Goal: Task Accomplishment & Management: Use online tool/utility

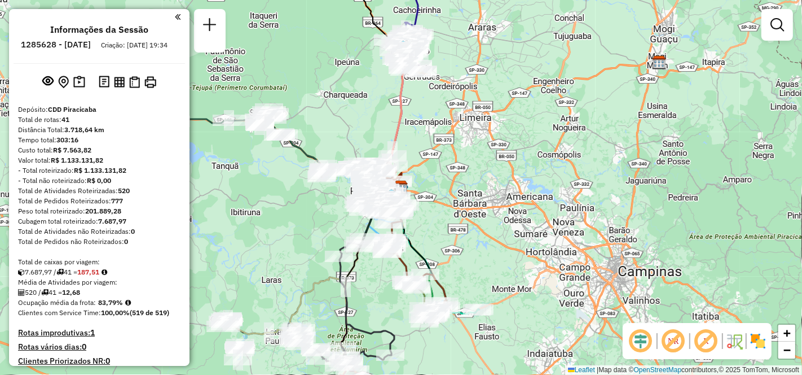
scroll to position [188, 0]
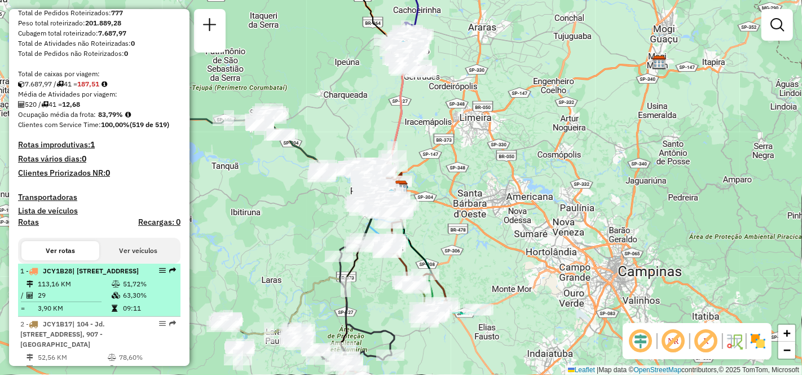
click at [72, 275] on span "| [STREET_ADDRESS]" at bounding box center [105, 270] width 67 height 8
select select "**********"
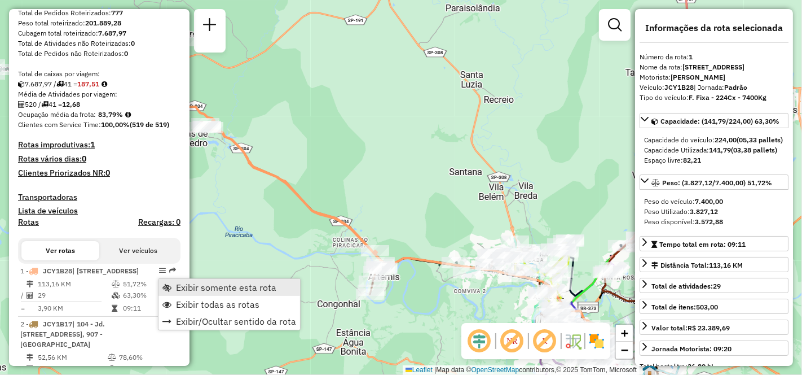
click at [222, 287] on span "Exibir somente esta rota" at bounding box center [226, 287] width 100 height 9
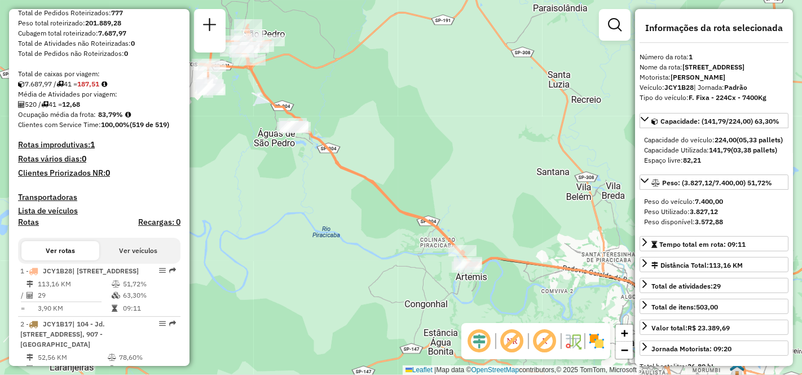
drag, startPoint x: 401, startPoint y: 173, endPoint x: 494, endPoint y: 173, distance: 93.1
click at [490, 173] on div "Janela de atendimento Grade de atendimento Capacidade Transportadoras Veículos …" at bounding box center [401, 187] width 802 height 375
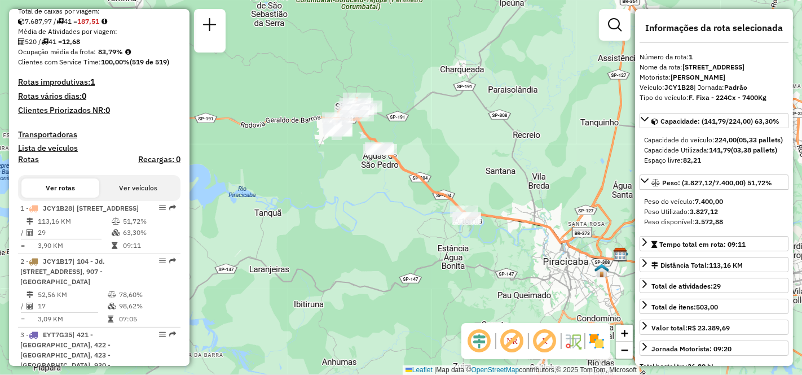
scroll to position [313, 0]
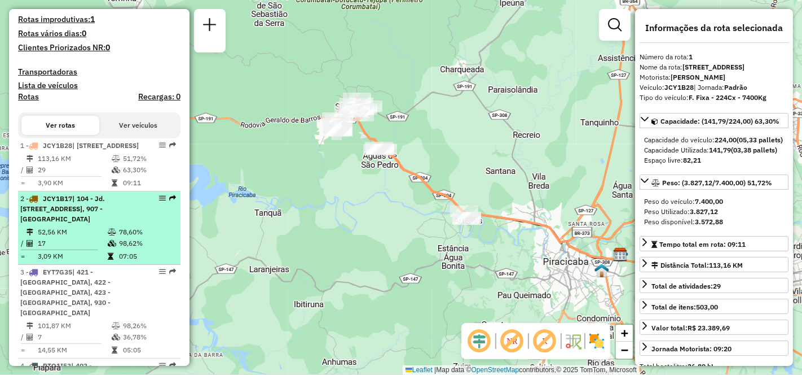
click at [81, 223] on span "| 104 - Jd. [STREET_ADDRESS], 907 - [GEOGRAPHIC_DATA]" at bounding box center [62, 208] width 85 height 29
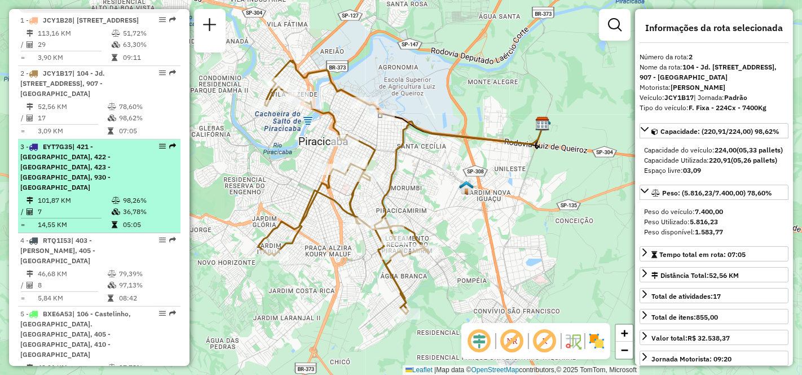
scroll to position [501, 0]
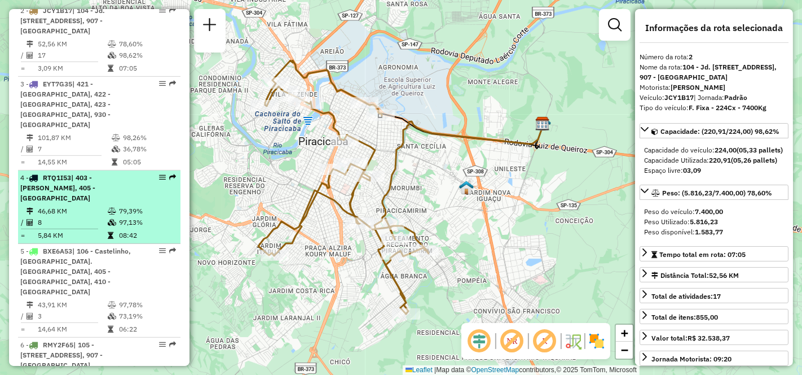
click at [63, 217] on td "46,68 KM" at bounding box center [72, 210] width 70 height 11
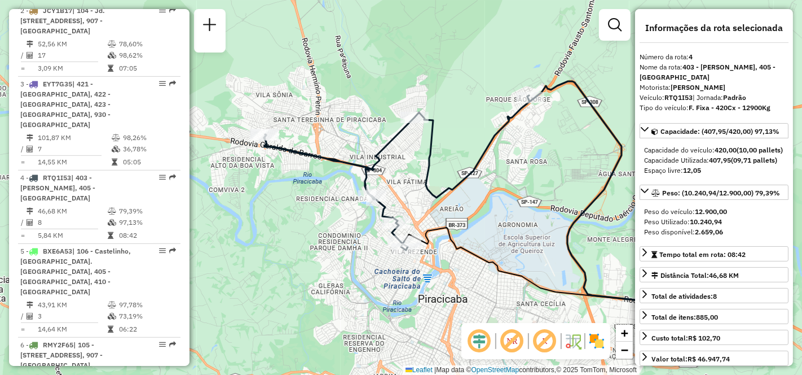
drag, startPoint x: 414, startPoint y: 196, endPoint x: 477, endPoint y: 202, distance: 62.9
click at [477, 202] on div "Janela de atendimento Grade de atendimento Capacidade Transportadoras Veículos …" at bounding box center [401, 187] width 802 height 375
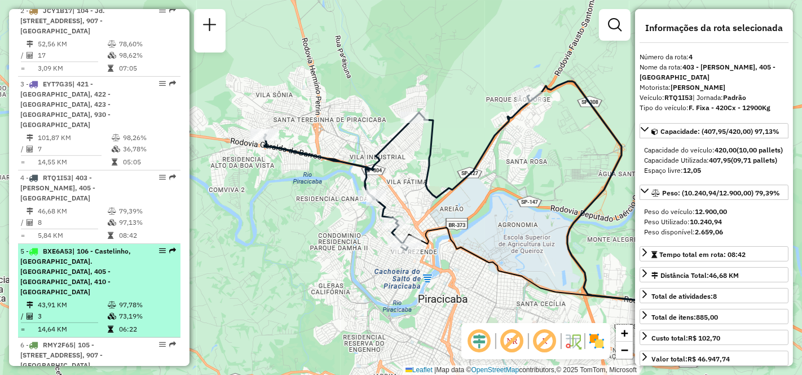
scroll to position [627, 0]
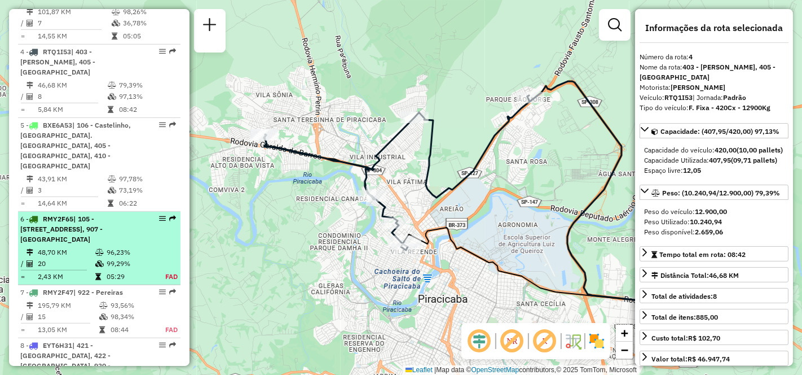
click at [67, 238] on span "| 105 - [STREET_ADDRESS], 907 - [GEOGRAPHIC_DATA]" at bounding box center [61, 228] width 82 height 29
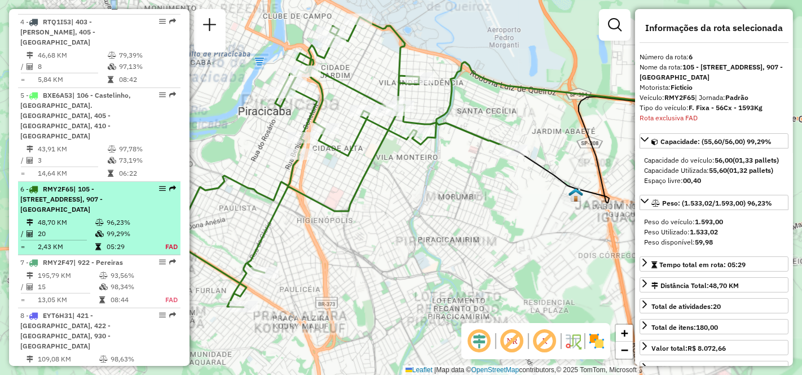
scroll to position [827, 0]
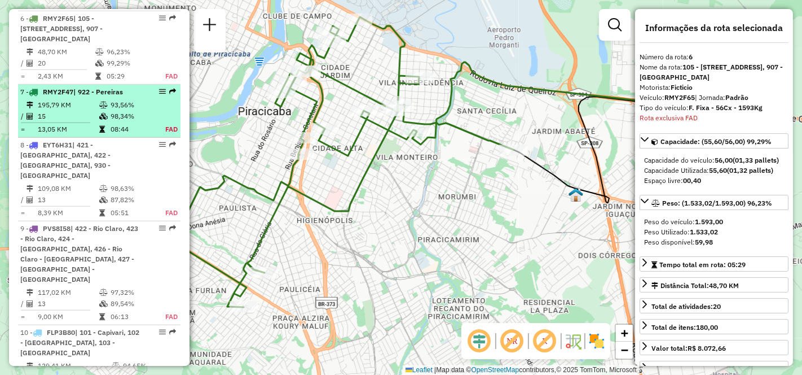
click at [78, 111] on td "15" at bounding box center [67, 116] width 61 height 11
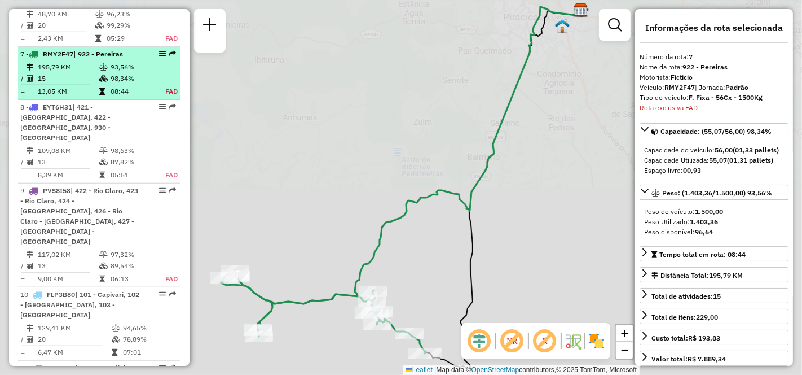
scroll to position [901, 0]
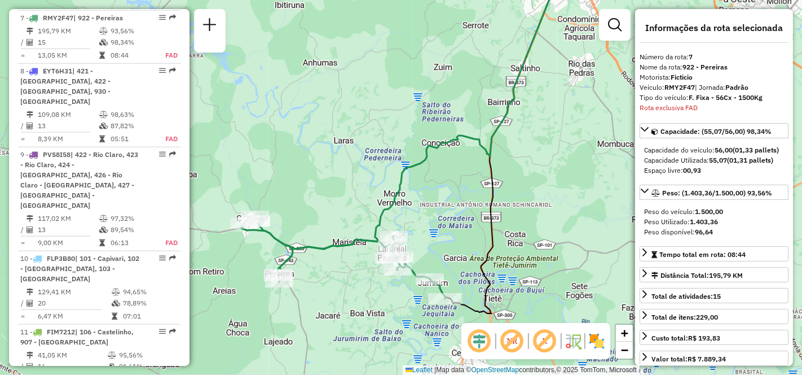
drag, startPoint x: 289, startPoint y: 170, endPoint x: 309, endPoint y: 115, distance: 58.4
click at [309, 115] on div "Janela de atendimento Grade de atendimento Capacidade Transportadoras Veículos …" at bounding box center [401, 187] width 802 height 375
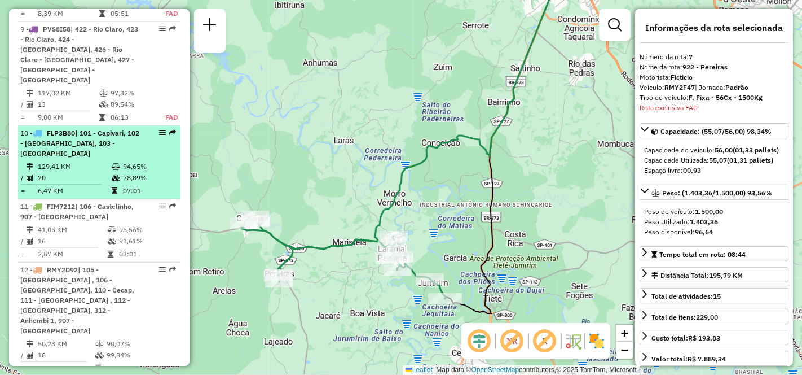
scroll to position [1089, 0]
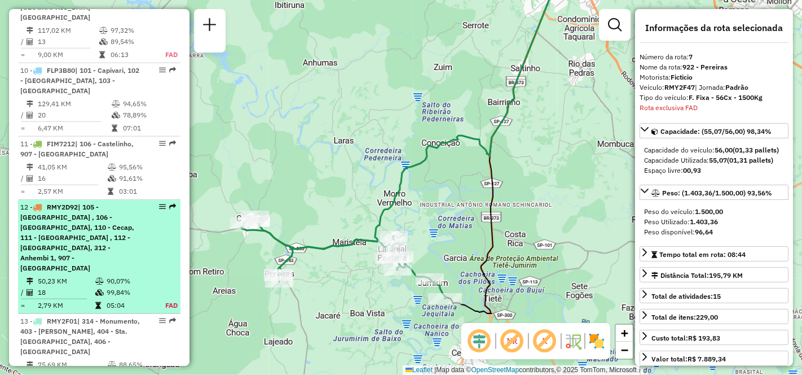
click at [71, 203] on span "| 105 - [GEOGRAPHIC_DATA] , 106 - [GEOGRAPHIC_DATA], 110 - Cecap, 111 - [GEOGRA…" at bounding box center [77, 237] width 114 height 69
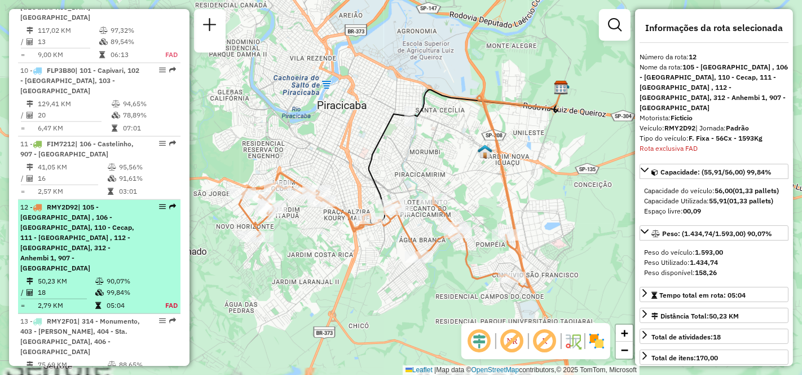
scroll to position [1246, 0]
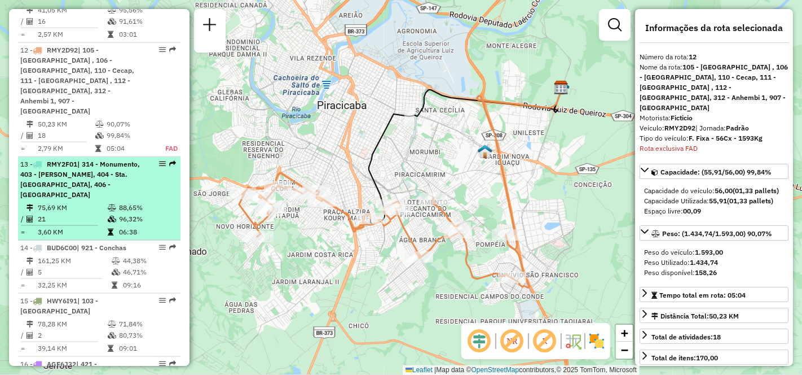
click at [84, 202] on td "75,69 KM" at bounding box center [72, 207] width 70 height 11
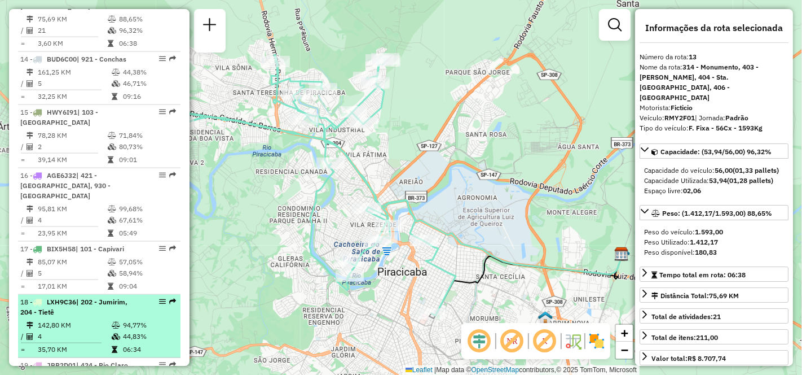
scroll to position [1497, 0]
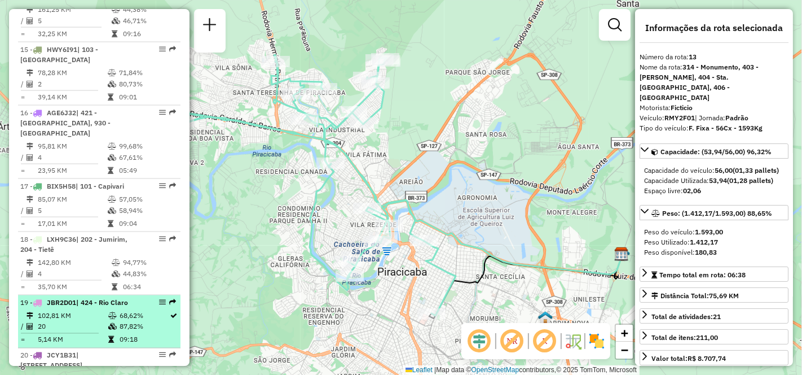
click at [77, 310] on td "102,81 KM" at bounding box center [72, 315] width 71 height 11
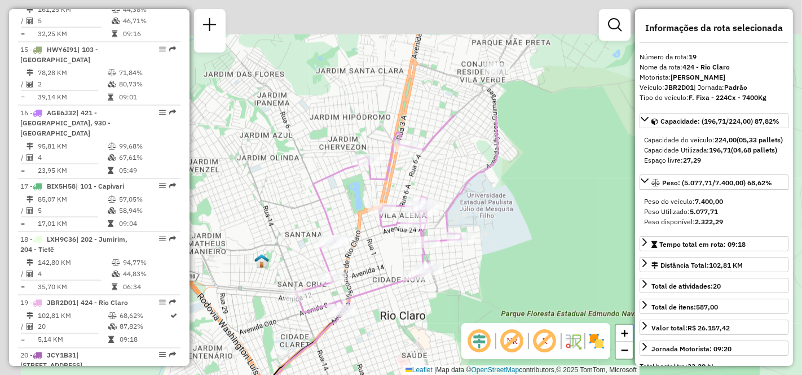
drag, startPoint x: 484, startPoint y: 49, endPoint x: 545, endPoint y: 202, distance: 164.8
click at [546, 201] on div "Janela de atendimento Grade de atendimento Capacidade Transportadoras Veículos …" at bounding box center [401, 187] width 802 height 375
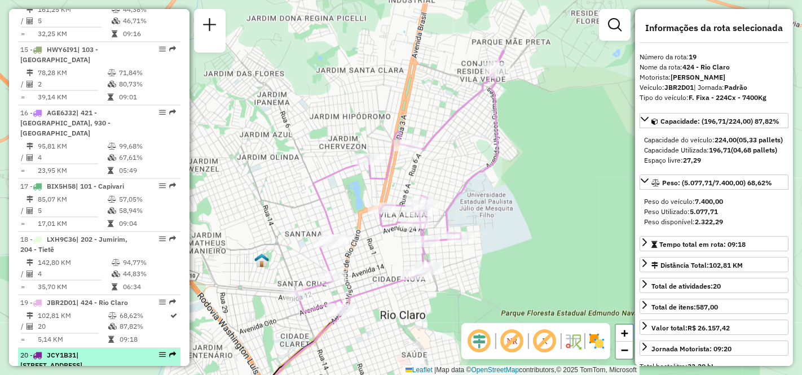
click at [77, 350] on div "20 - JCY1B31 | 106 - Castelinho, [STREET_ADDRESS]" at bounding box center [80, 360] width 120 height 20
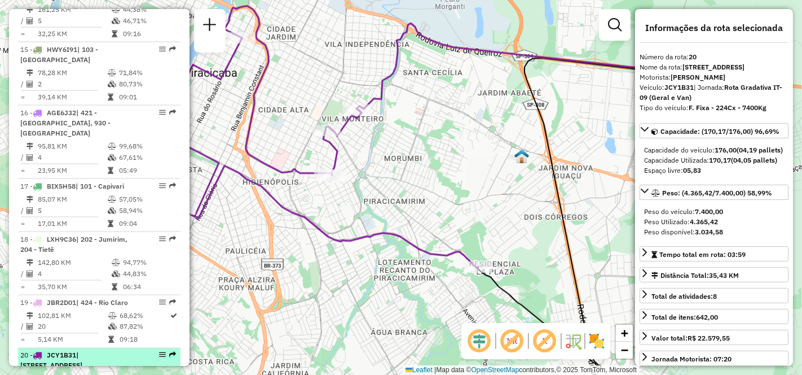
scroll to position [1559, 0]
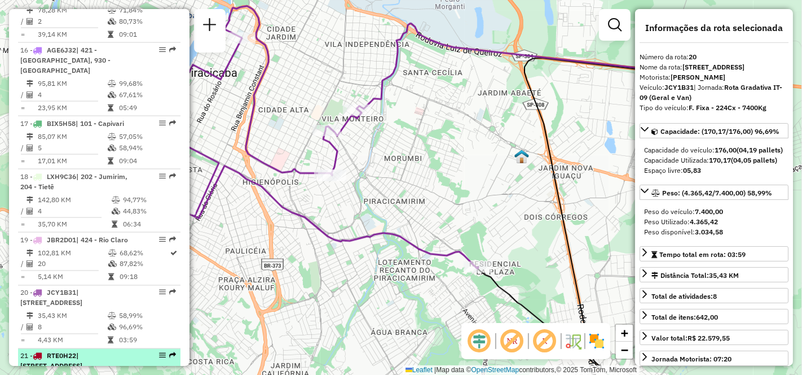
click at [67, 373] on td "27,58 KM" at bounding box center [72, 378] width 70 height 11
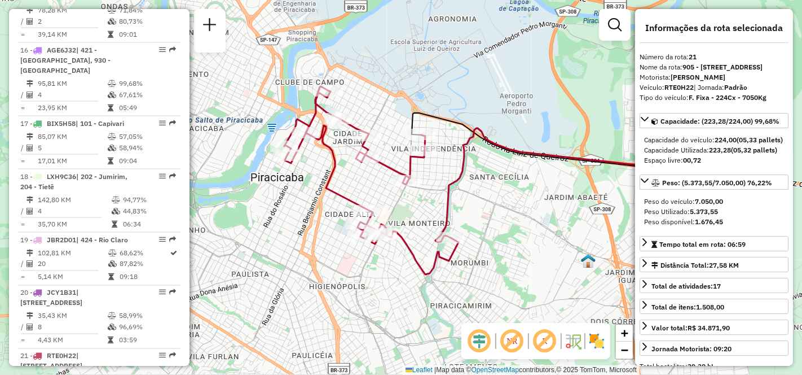
drag, startPoint x: 359, startPoint y: 211, endPoint x: 467, endPoint y: 205, distance: 107.9
click at [467, 205] on div "Janela de atendimento Grade de atendimento Capacidade Transportadoras Veículos …" at bounding box center [401, 187] width 802 height 375
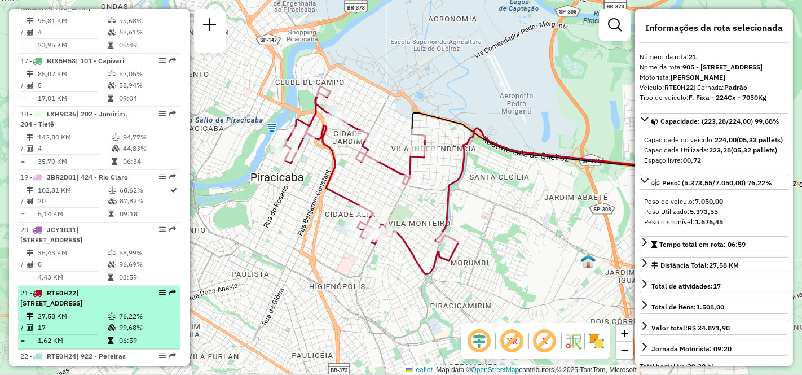
scroll to position [1685, 0]
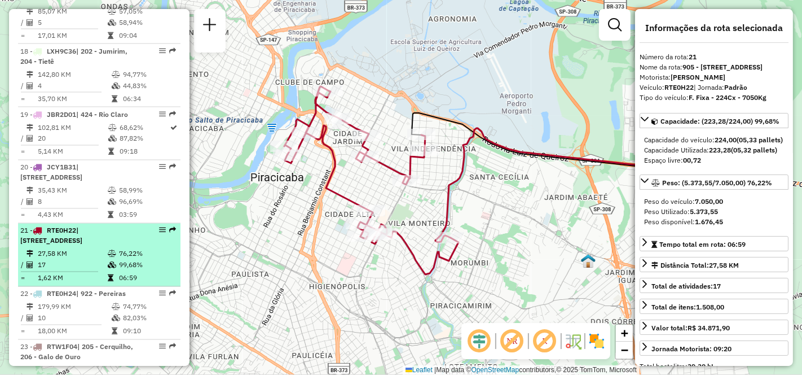
click at [72, 226] on span "| [STREET_ADDRESS]" at bounding box center [51, 235] width 62 height 19
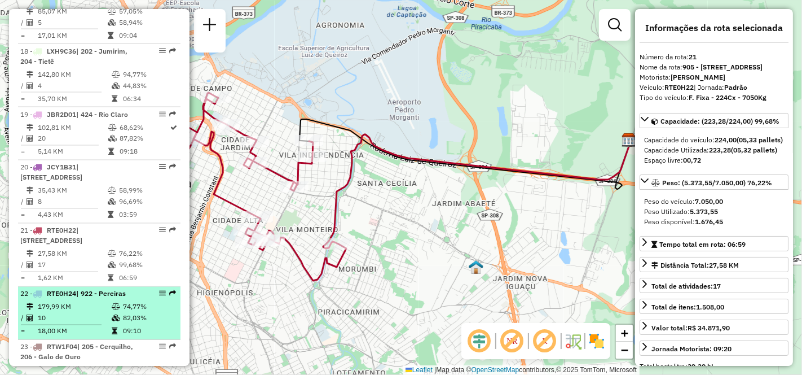
click at [67, 313] on td "10" at bounding box center [74, 318] width 74 height 11
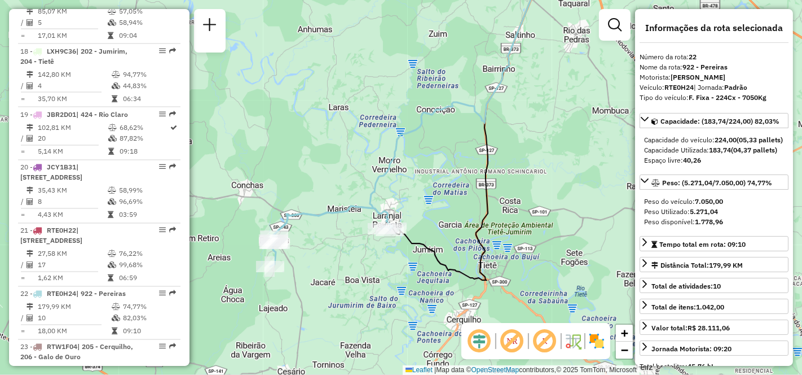
drag, startPoint x: 289, startPoint y: 239, endPoint x: 324, endPoint y: 147, distance: 98.9
click at [323, 148] on div "Janela de atendimento Grade de atendimento Capacidade Transportadoras Veículos …" at bounding box center [401, 187] width 802 height 375
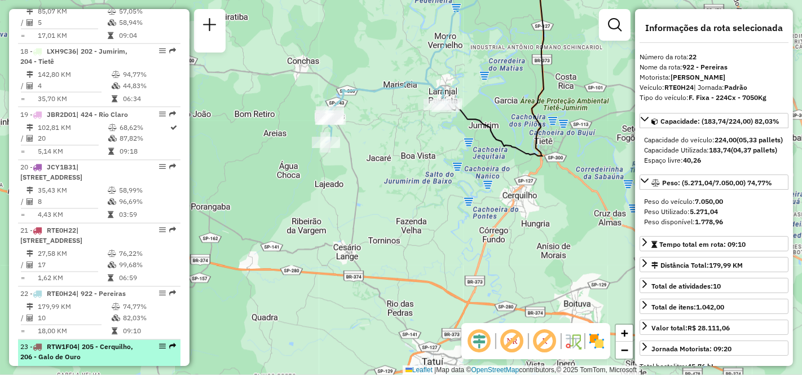
click at [51, 342] on span "| 205 - Cerquilho, 206 - Galo de Ouro" at bounding box center [76, 351] width 113 height 19
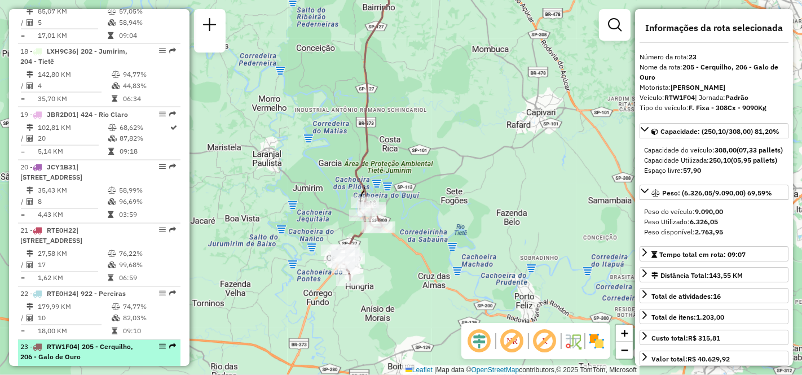
scroll to position [1747, 0]
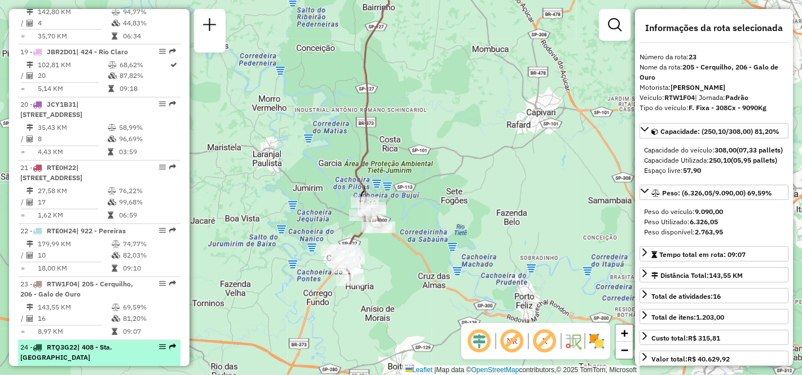
click at [56, 340] on li "24 - RTQ3G22 | 408 - Sta. [GEOGRAPHIC_DATA] 153,94 KM 67,66% / 14 75,51% = 11,0…" at bounding box center [99, 371] width 162 height 63
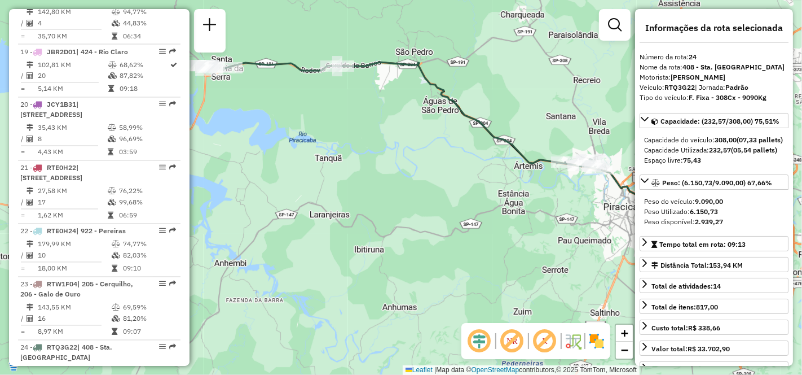
drag, startPoint x: 408, startPoint y: 260, endPoint x: 482, endPoint y: 223, distance: 82.8
click at [354, 188] on div "Janela de atendimento Grade de atendimento Capacidade Transportadoras Veículos …" at bounding box center [401, 187] width 802 height 375
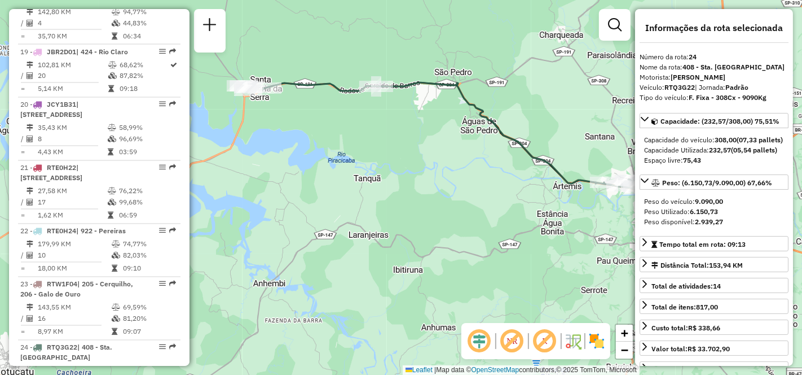
drag, startPoint x: 305, startPoint y: 177, endPoint x: 346, endPoint y: 203, distance: 48.2
click at [346, 203] on div "Janela de atendimento Grade de atendimento Capacidade Transportadoras Veículos …" at bounding box center [401, 187] width 802 height 375
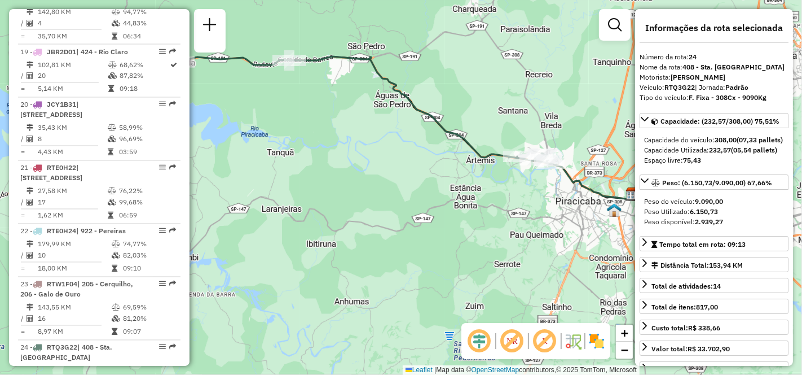
drag, startPoint x: 512, startPoint y: 238, endPoint x: 424, endPoint y: 211, distance: 92.5
click at [424, 211] on div "Janela de atendimento Grade de atendimento Capacidade Transportadoras Veículos …" at bounding box center [401, 187] width 802 height 375
click at [425, 210] on div "Janela de atendimento Grade de atendimento Capacidade Transportadoras Veículos …" at bounding box center [401, 187] width 802 height 375
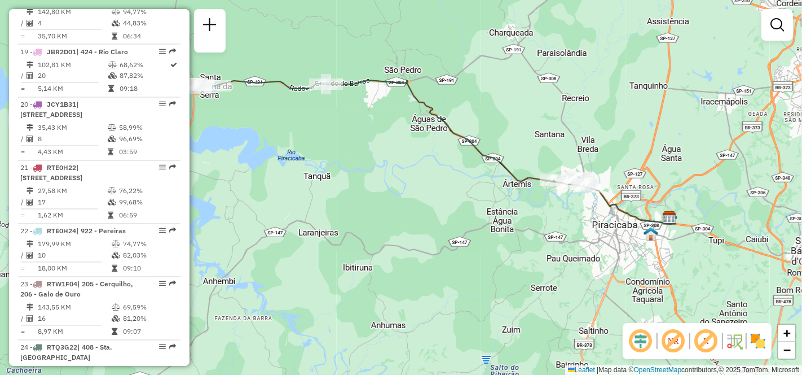
drag, startPoint x: 425, startPoint y: 210, endPoint x: 465, endPoint y: 236, distance: 47.7
click at [465, 236] on div "Janela de atendimento Grade de atendimento Capacidade Transportadoras Veículos …" at bounding box center [401, 187] width 802 height 375
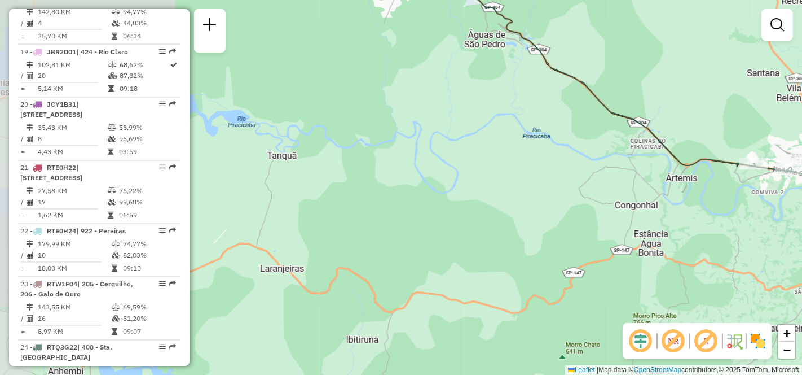
drag, startPoint x: 380, startPoint y: 177, endPoint x: 488, endPoint y: 212, distance: 113.5
click at [488, 212] on div "Janela de atendimento Grade de atendimento Capacidade Transportadoras Veículos …" at bounding box center [401, 187] width 802 height 375
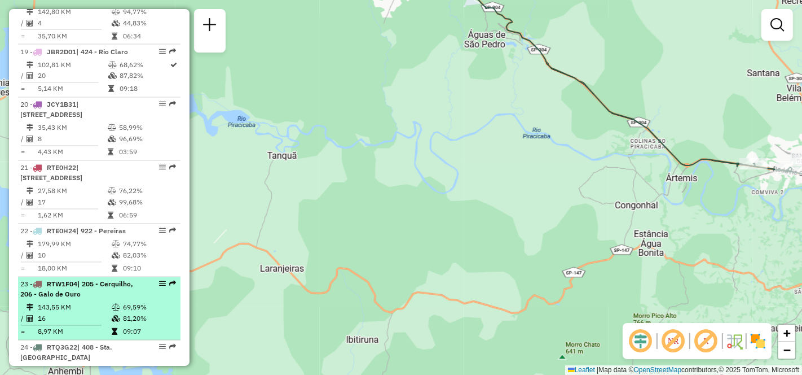
scroll to position [1810, 0]
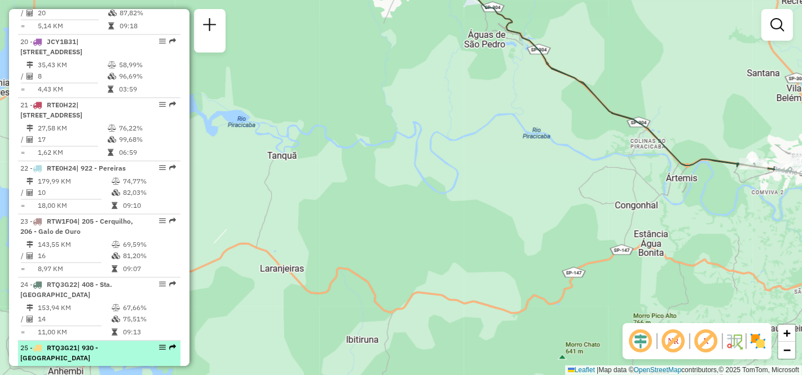
click at [50, 343] on div "25 - RTQ3G21 | 930 - [GEOGRAPHIC_DATA]" at bounding box center [80, 353] width 120 height 20
select select "**********"
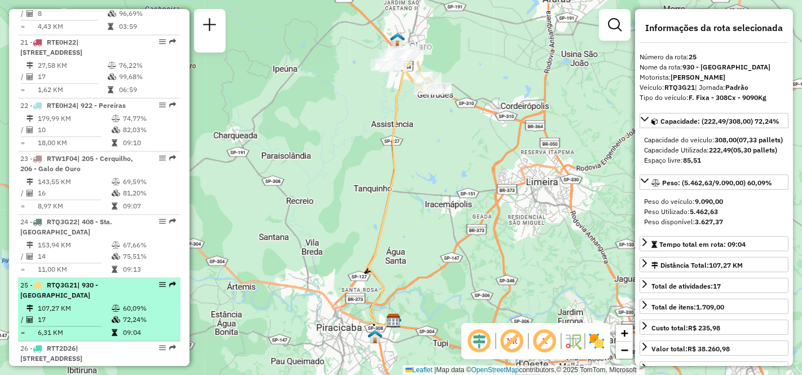
scroll to position [1936, 0]
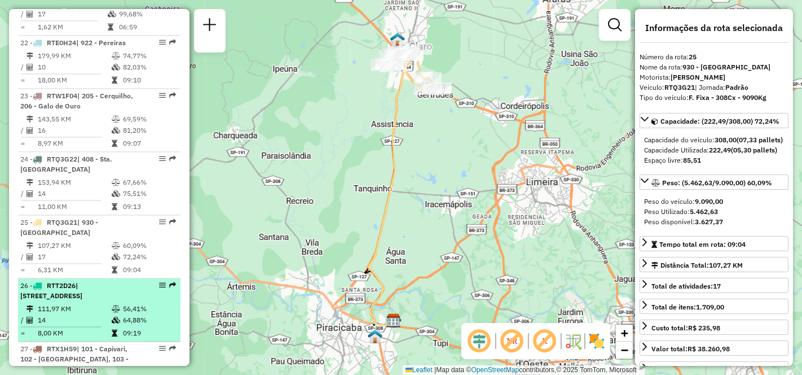
click at [70, 278] on li "26 - RTT2D26 | 101 - Capivari, 102 - [GEOGRAPHIC_DATA] 111,97 KM 56,41% / 14 64…" at bounding box center [99, 309] width 162 height 63
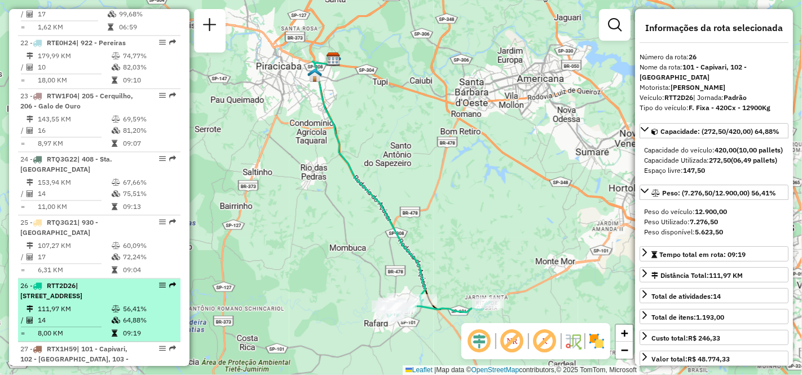
scroll to position [1998, 0]
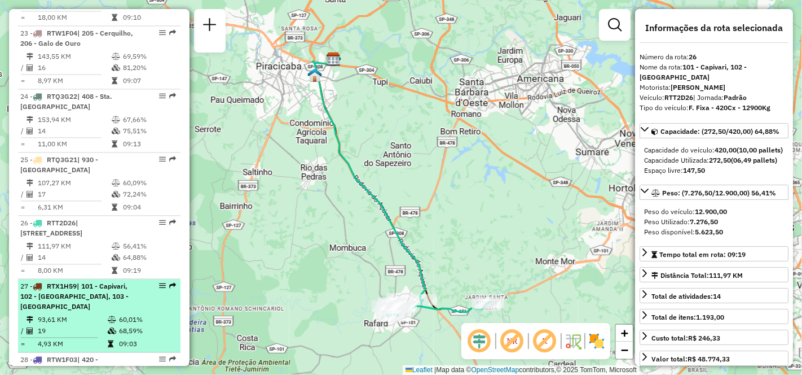
click at [65, 281] on div "27 - RTX1H59 | 101 - Capivari, 102 - [GEOGRAPHIC_DATA], 103 - [GEOGRAPHIC_DATA]" at bounding box center [80, 296] width 120 height 30
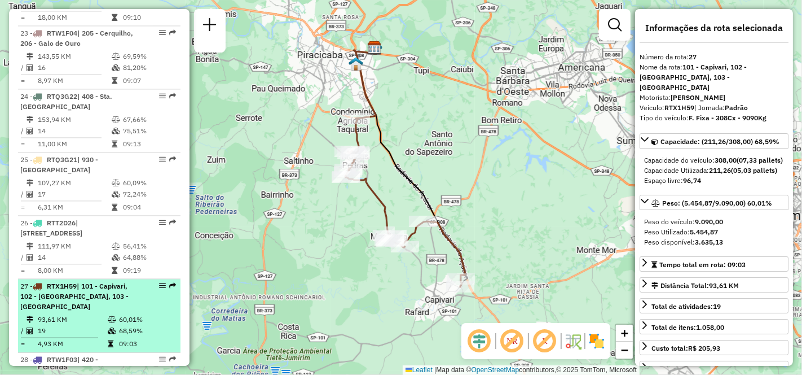
scroll to position [2061, 0]
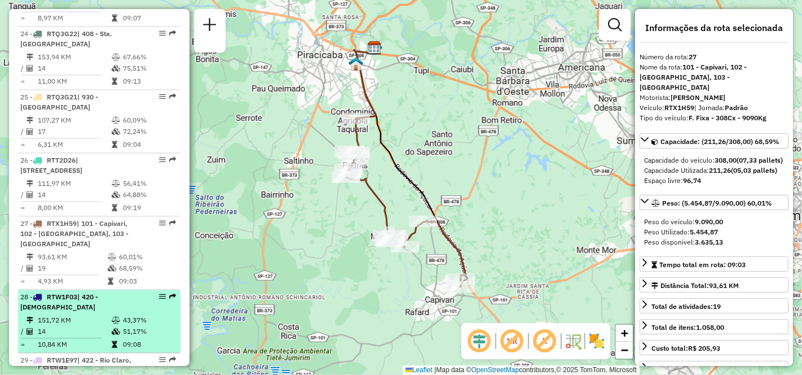
click at [55, 314] on td "151,72 KM" at bounding box center [74, 319] width 74 height 11
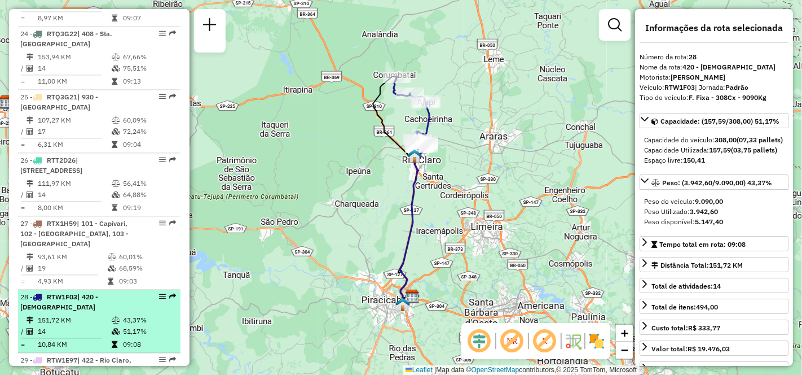
scroll to position [2124, 0]
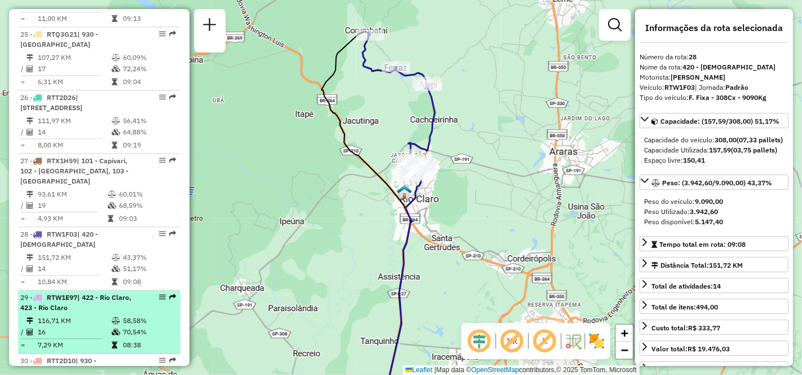
click at [72, 315] on td "116,71 KM" at bounding box center [74, 320] width 74 height 11
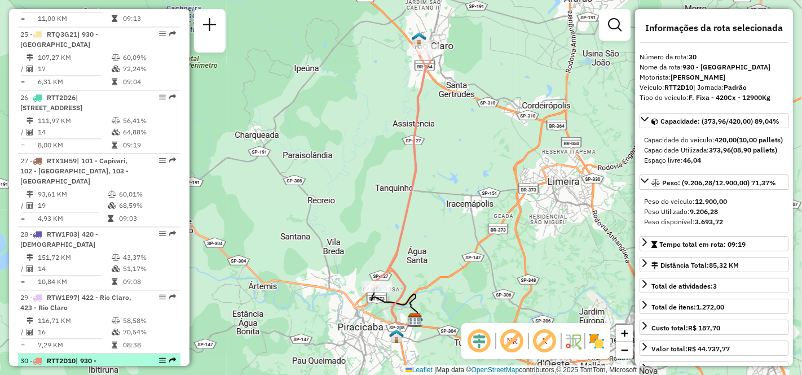
scroll to position [2186, 0]
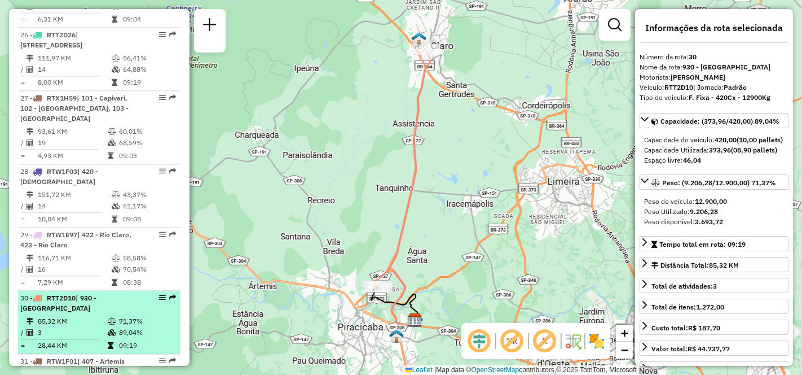
click at [81, 368] on td "60,99 KM" at bounding box center [72, 373] width 70 height 11
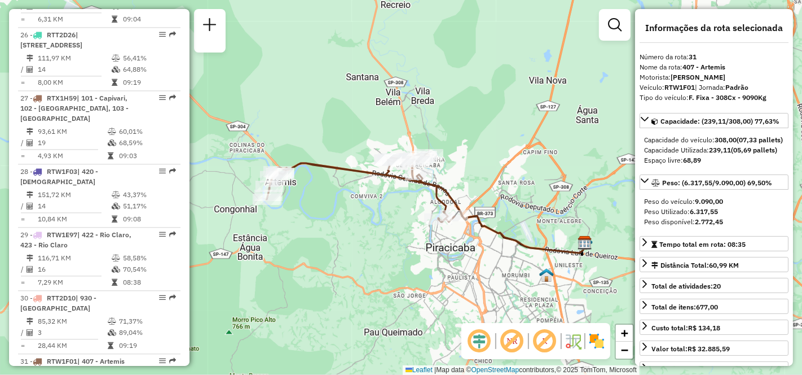
drag, startPoint x: 322, startPoint y: 244, endPoint x: 377, endPoint y: 231, distance: 57.3
click at [377, 231] on div "Janela de atendimento Grade de atendimento Capacidade Transportadoras Veículos …" at bounding box center [401, 187] width 802 height 375
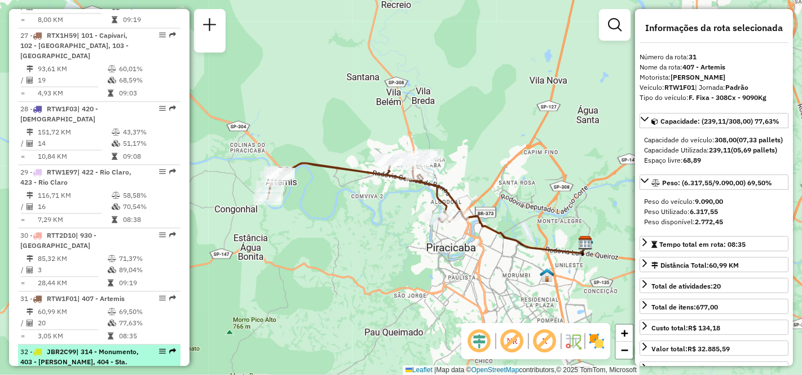
scroll to position [2312, 0]
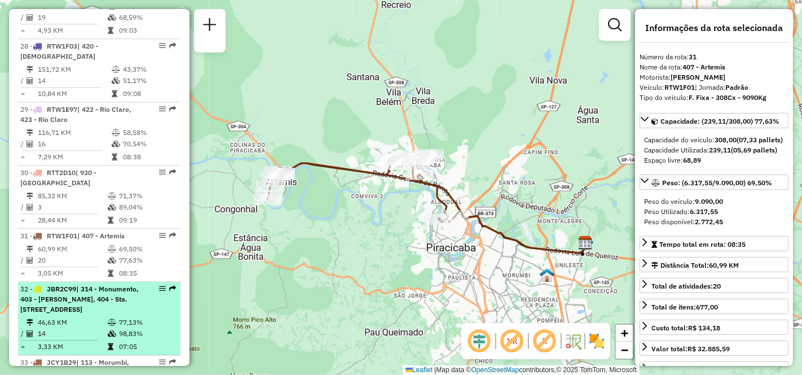
click at [66, 317] on td "46,63 KM" at bounding box center [72, 322] width 70 height 11
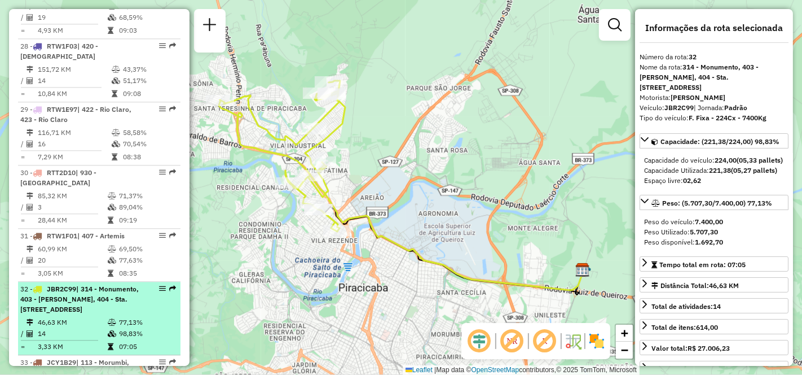
scroll to position [2374, 0]
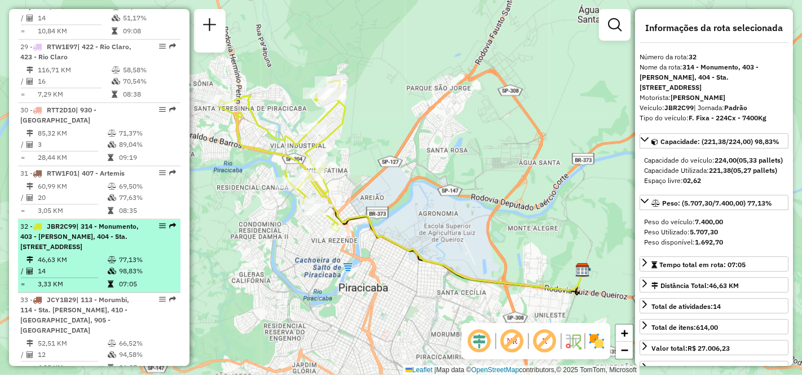
click at [66, 295] on span "| 113 - Morumbi, 114 - Sta. [PERSON_NAME], 410 - [GEOGRAPHIC_DATA], 905 - [GEOG…" at bounding box center [74, 314] width 109 height 39
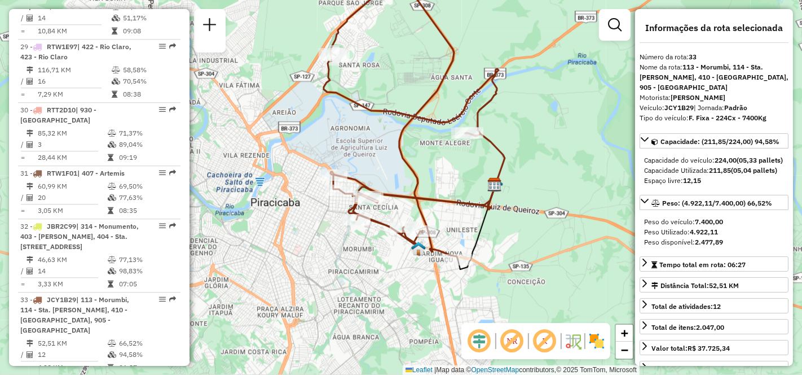
drag, startPoint x: 361, startPoint y: 239, endPoint x: 373, endPoint y: 179, distance: 61.1
click at [373, 179] on div "Janela de atendimento Grade de atendimento Capacidade Transportadoras Veículos …" at bounding box center [401, 187] width 802 height 375
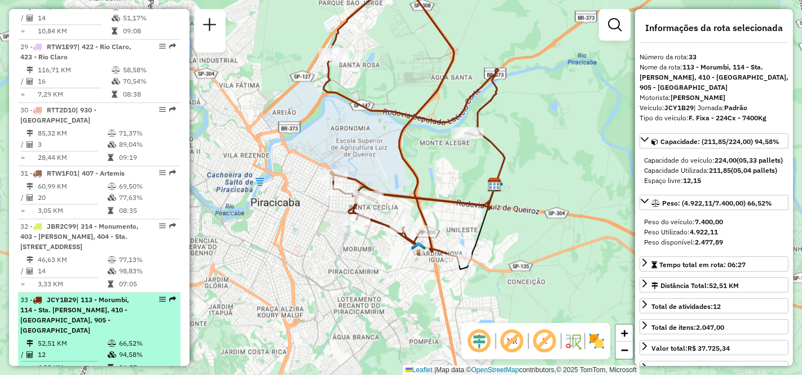
scroll to position [2437, 0]
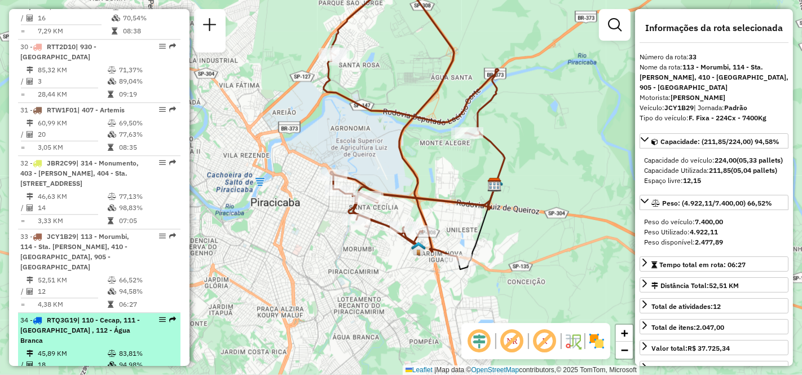
click at [66, 348] on td "45,89 KM" at bounding box center [72, 353] width 70 height 11
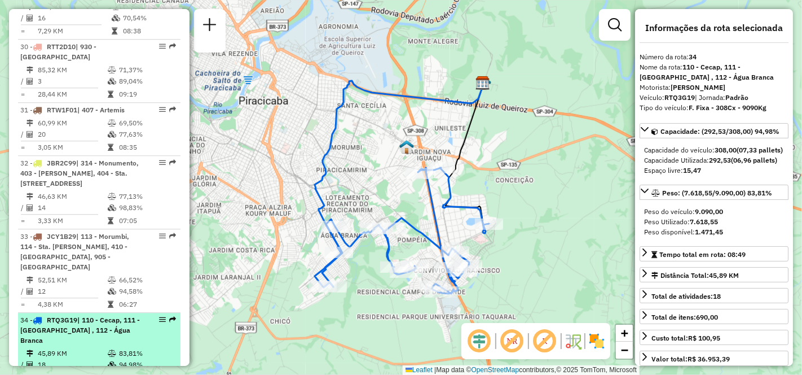
scroll to position [2500, 0]
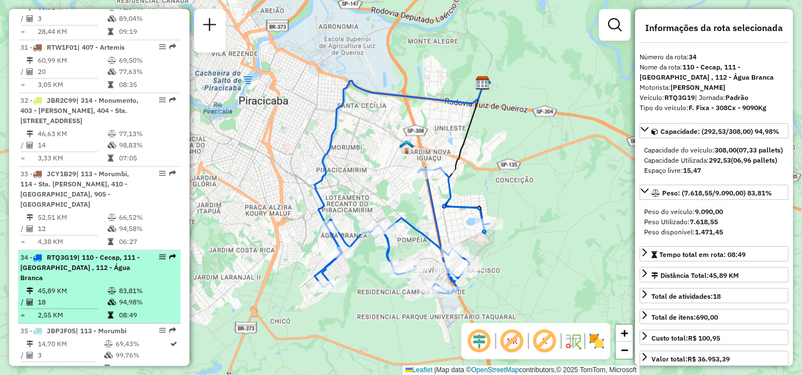
click at [66, 349] on td "3" at bounding box center [70, 354] width 67 height 11
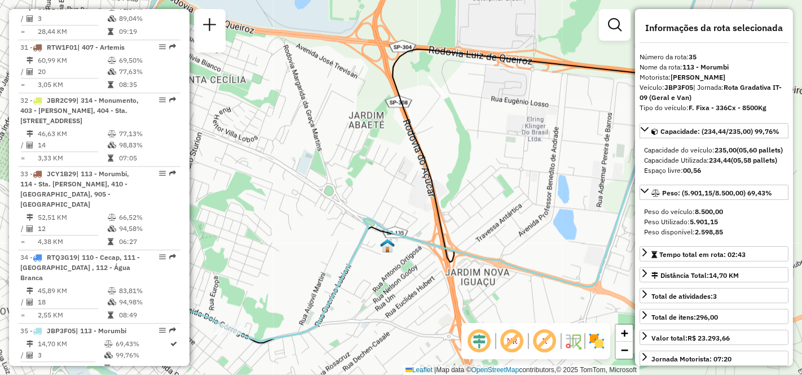
drag, startPoint x: 280, startPoint y: 271, endPoint x: 356, endPoint y: 212, distance: 95.7
click at [356, 212] on div "Janela de atendimento Grade de atendimento Capacidade Transportadoras Veículos …" at bounding box center [401, 187] width 802 height 375
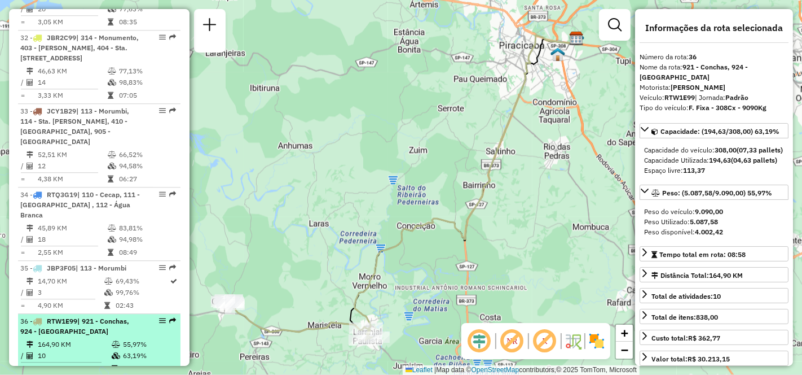
scroll to position [2625, 0]
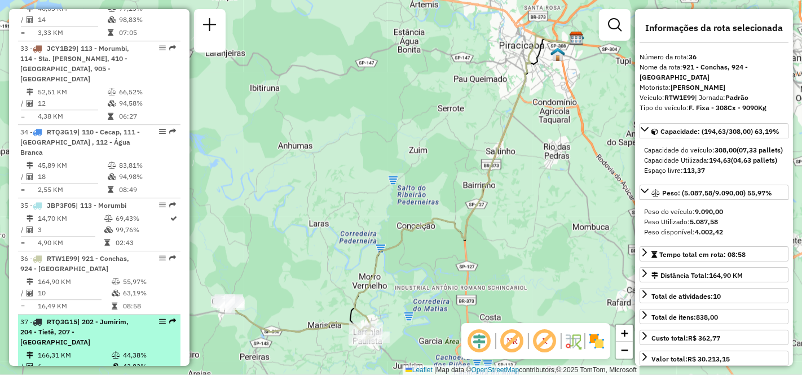
click at [74, 349] on td "166,31 KM" at bounding box center [74, 354] width 74 height 11
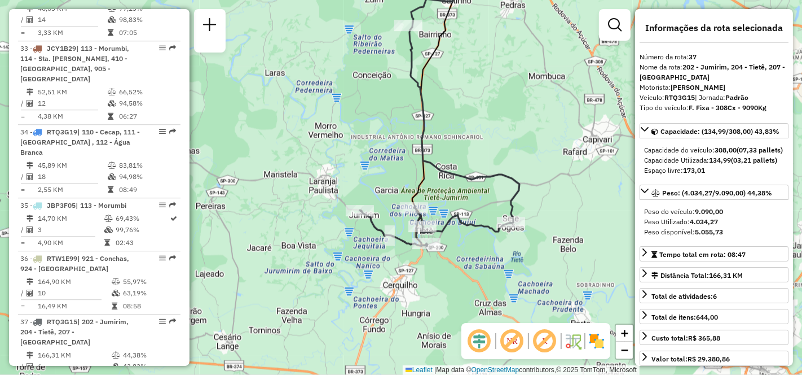
drag, startPoint x: 432, startPoint y: 260, endPoint x: 478, endPoint y: 135, distance: 133.3
click at [477, 136] on div "Janela de atendimento Grade de atendimento Capacidade Transportadoras Veículos …" at bounding box center [401, 187] width 802 height 375
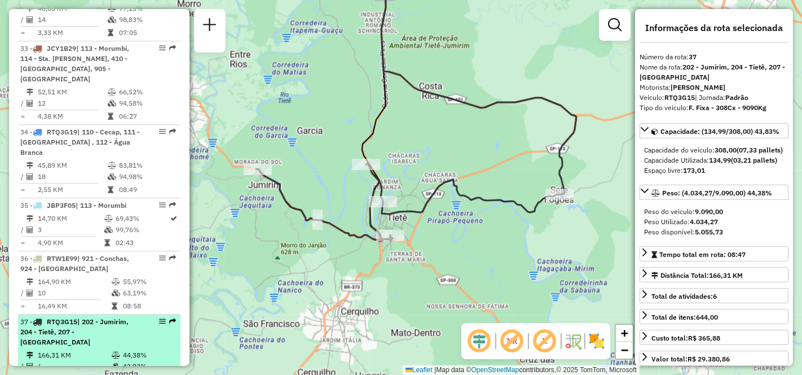
scroll to position [2688, 0]
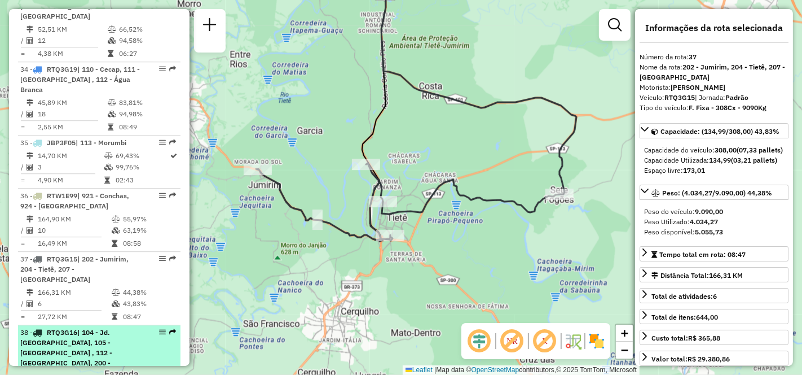
click at [73, 327] on div "38 - RTQ3G16 | 104 - Jd. [GEOGRAPHIC_DATA], 105 - [GEOGRAPHIC_DATA] , 112 - [GE…" at bounding box center [80, 357] width 120 height 61
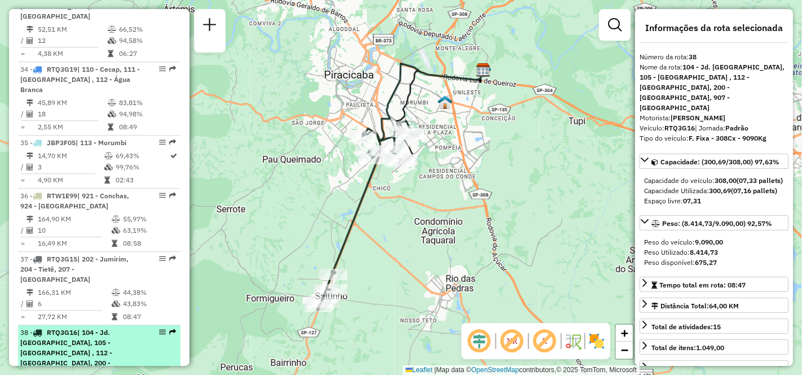
scroll to position [2750, 0]
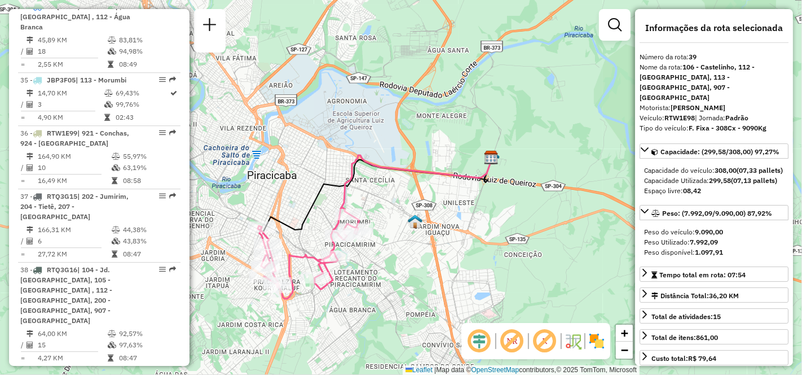
scroll to position [2813, 0]
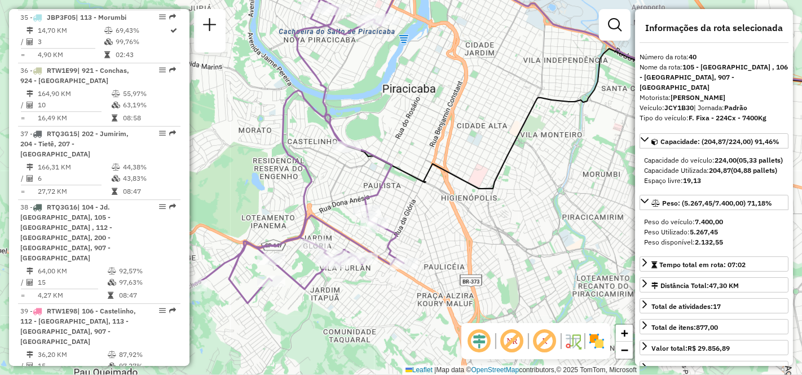
drag, startPoint x: 287, startPoint y: 244, endPoint x: 398, endPoint y: 197, distance: 120.9
click at [398, 197] on div "Janela de atendimento Grade de atendimento Capacidade Transportadoras Veículos …" at bounding box center [401, 187] width 802 height 375
